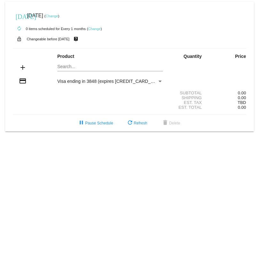
click at [95, 29] on link "Change" at bounding box center [94, 29] width 12 height 4
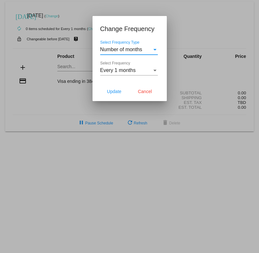
click at [155, 49] on div "Select Frequency Type" at bounding box center [154, 50] width 3 height 2
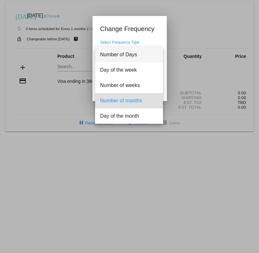
click at [155, 49] on span "Number of Days" at bounding box center [129, 54] width 58 height 15
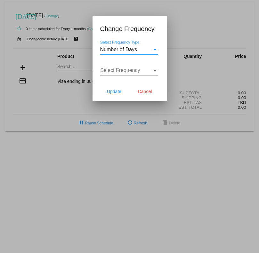
click at [155, 50] on div "Select Frequency Type" at bounding box center [154, 50] width 3 height 2
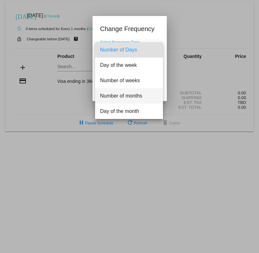
click at [141, 95] on span "Number of months" at bounding box center [129, 95] width 58 height 15
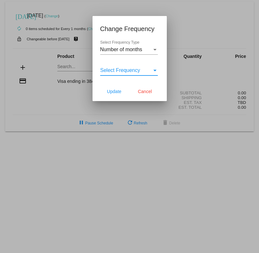
click at [155, 70] on div "Select Frequency" at bounding box center [155, 71] width 6 height 6
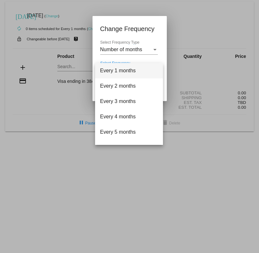
click at [137, 69] on span "Every 1 months" at bounding box center [129, 70] width 58 height 15
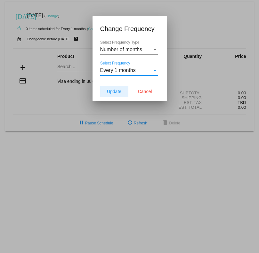
click at [114, 92] on span "Update" at bounding box center [114, 91] width 14 height 5
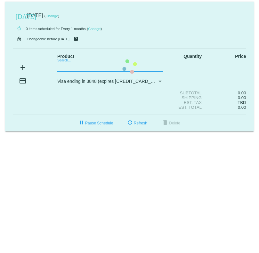
click at [71, 68] on mat-card "today Sep 10 2025 ( Change ) autorenew 0 items scheduled for Every 1 months ( C…" at bounding box center [129, 67] width 249 height 130
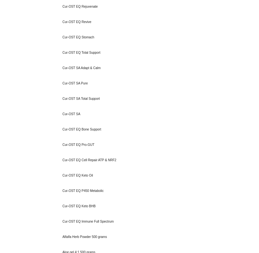
scroll to position [379, 0]
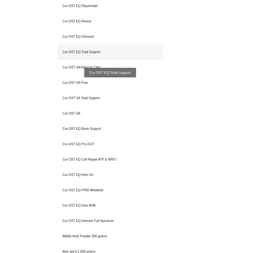
click at [94, 53] on div "Cur-OST EQ Total Support" at bounding box center [110, 52] width 106 height 15
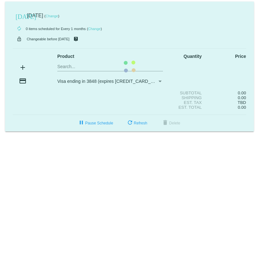
scroll to position [0, 0]
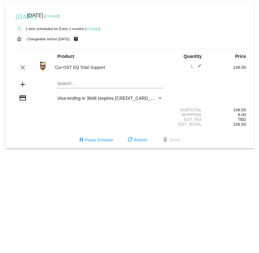
click at [79, 85] on mat-card "today Sep 10 2025 ( Change ) autorenew 1 item scheduled for Every 1 months ( Ch…" at bounding box center [129, 75] width 249 height 147
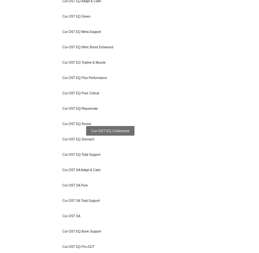
scroll to position [295, 0]
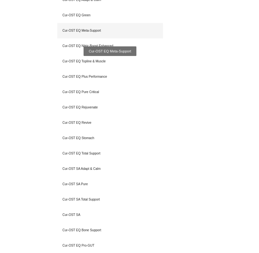
click at [95, 32] on div "Cur-OST EQ Meta-Support" at bounding box center [110, 30] width 106 height 15
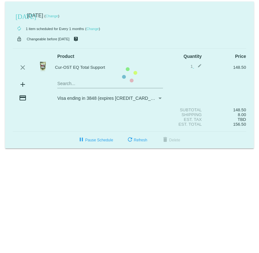
scroll to position [0, 0]
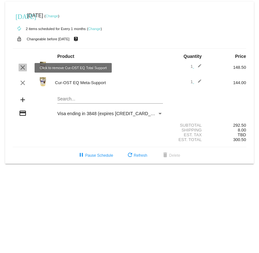
click at [23, 67] on mat-icon "clear" at bounding box center [23, 68] width 8 height 8
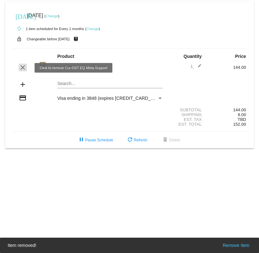
click at [25, 67] on mat-icon "clear" at bounding box center [23, 68] width 8 height 8
